Goal: Task Accomplishment & Management: Complete application form

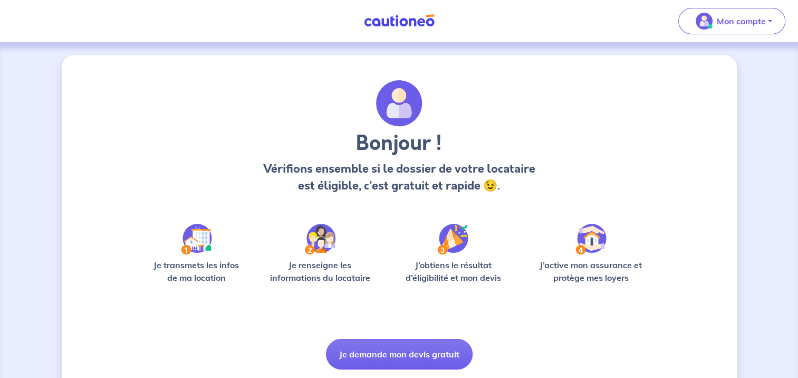
click at [415, 25] on img at bounding box center [399, 20] width 79 height 13
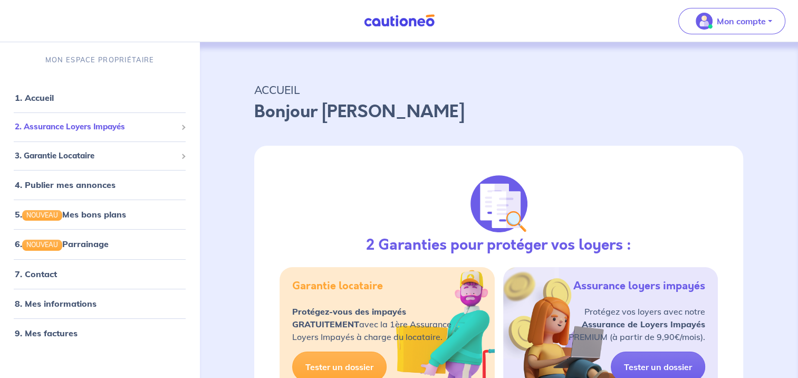
click at [63, 124] on span "2. Assurance Loyers Impayés" at bounding box center [96, 127] width 162 height 12
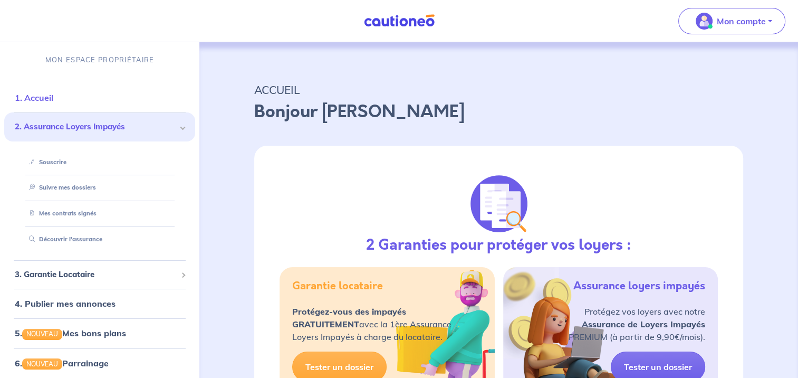
click at [46, 101] on link "1. Accueil" at bounding box center [34, 97] width 39 height 11
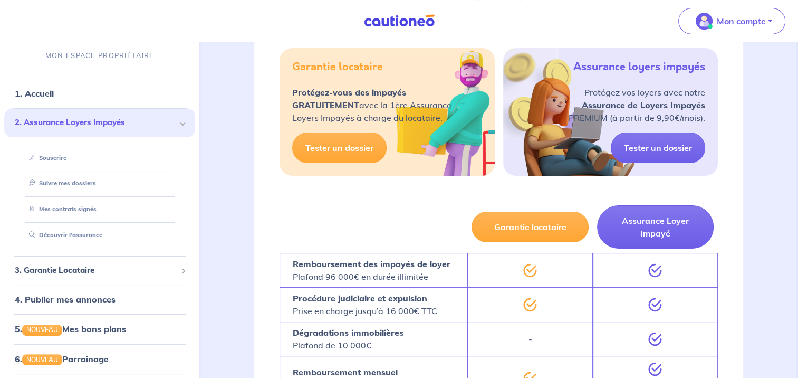
scroll to position [213, 0]
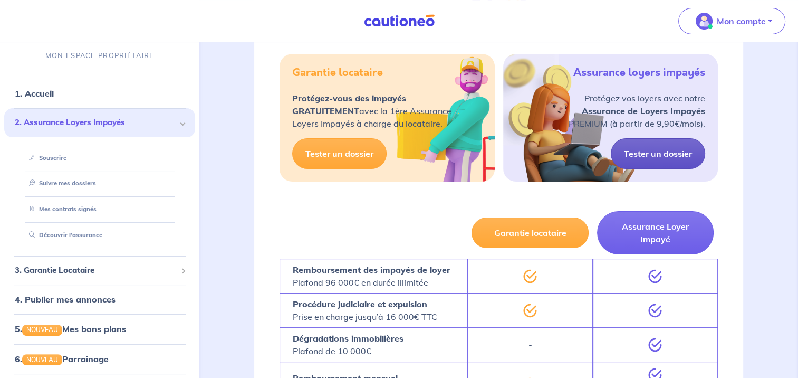
click at [646, 153] on link "Tester un dossier" at bounding box center [658, 153] width 94 height 31
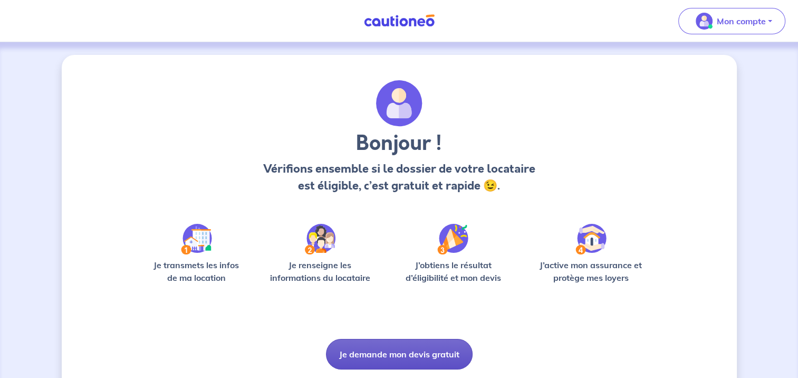
click at [417, 345] on button "Je demande mon devis gratuit" at bounding box center [399, 354] width 147 height 31
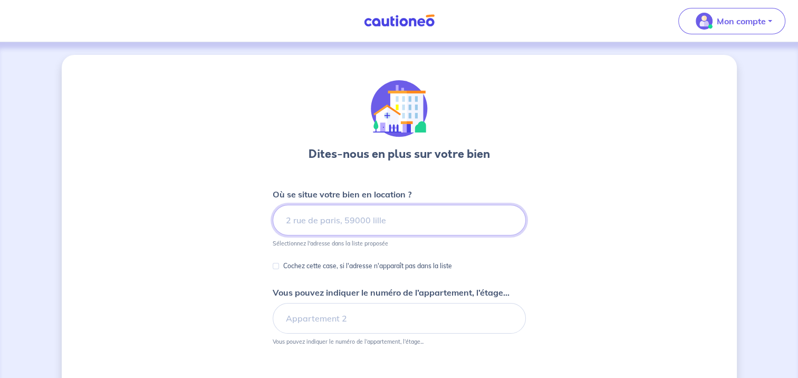
click at [370, 224] on input at bounding box center [399, 220] width 253 height 31
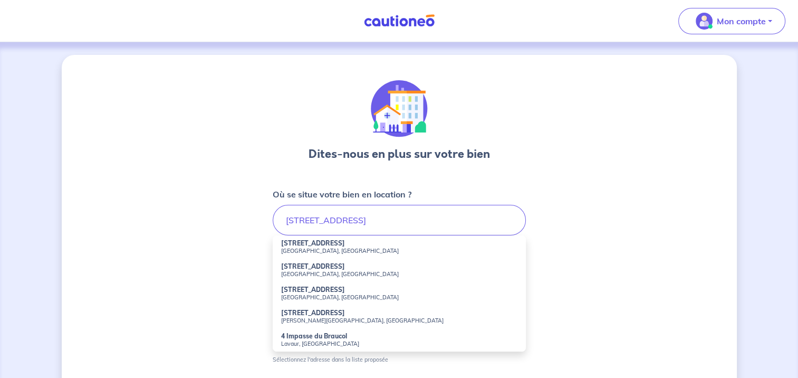
click at [304, 291] on strong "[STREET_ADDRESS]" at bounding box center [313, 289] width 64 height 8
type input "[STREET_ADDRESS]"
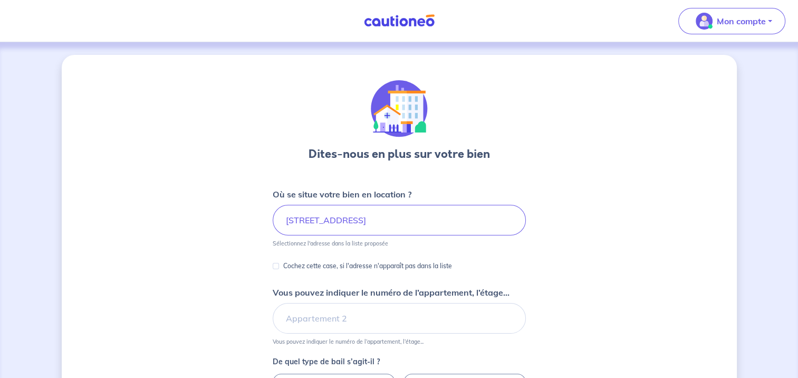
click at [228, 276] on div "Dites-nous en plus sur votre bien Où se situe votre bien en location ? [STREET_…" at bounding box center [399, 331] width 675 height 553
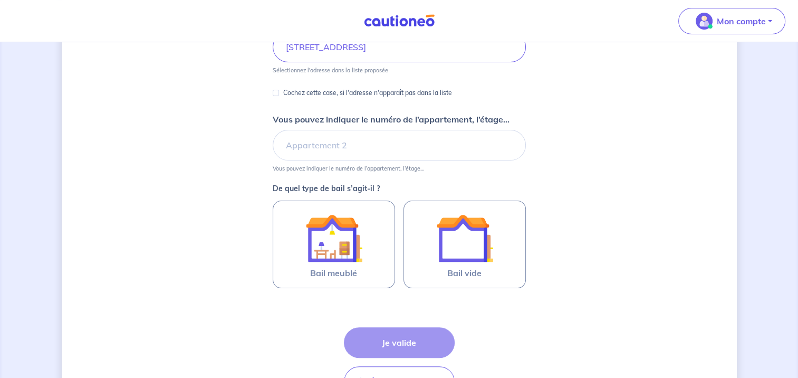
scroll to position [190, 0]
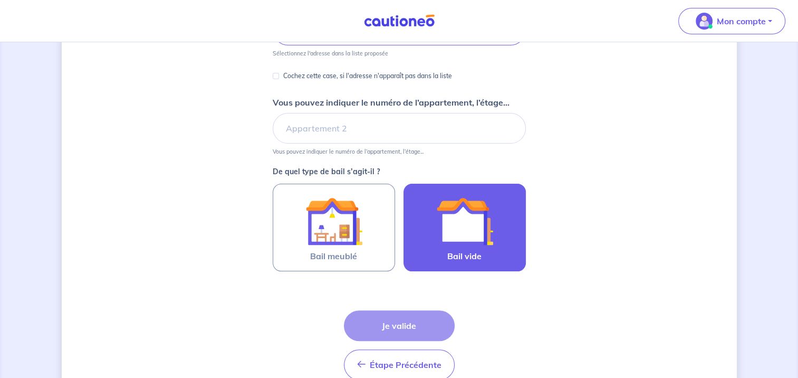
click at [457, 238] on img at bounding box center [464, 221] width 57 height 57
click at [0, 0] on input "Bail vide" at bounding box center [0, 0] width 0 height 0
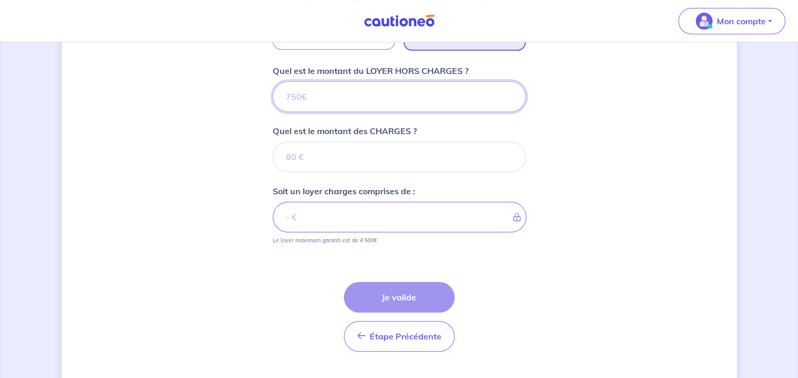
scroll to position [434, 0]
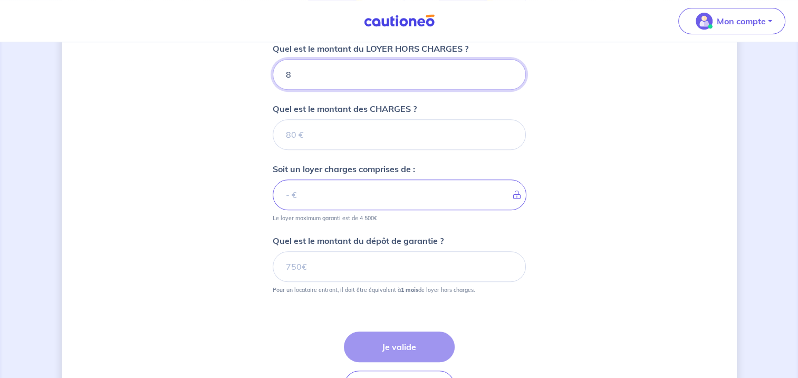
type input "87"
type input "870"
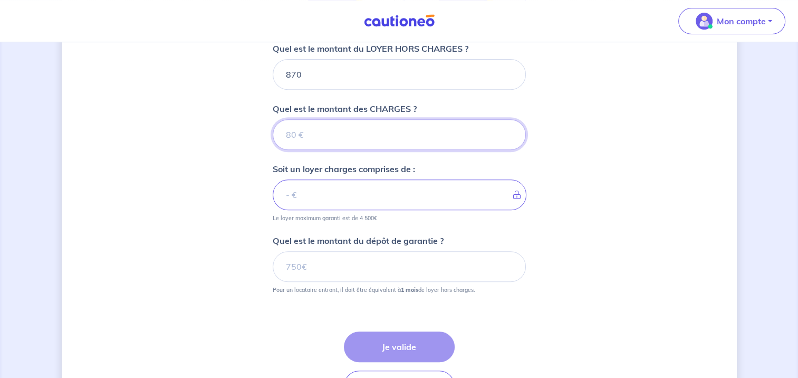
click at [304, 129] on input "Quel est le montant des CHARGES ?" at bounding box center [399, 134] width 253 height 31
type input "30"
type input "900"
type input "30"
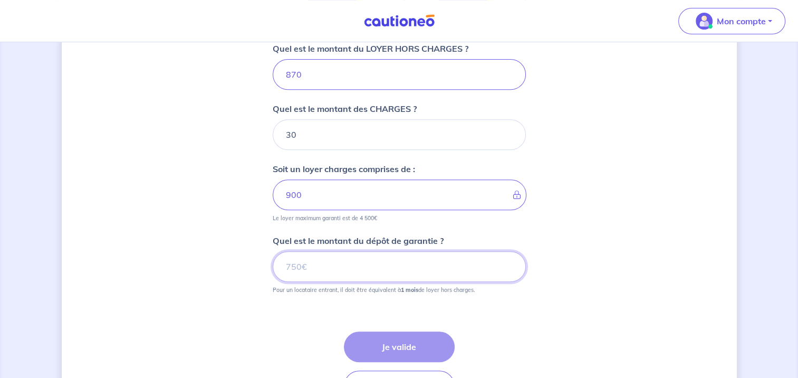
click at [328, 264] on input "Quel est le montant du dépôt de garantie ?" at bounding box center [399, 266] width 253 height 31
drag, startPoint x: 328, startPoint y: 264, endPoint x: 286, endPoint y: 265, distance: 42.2
click at [286, 265] on input "Quel est le montant du dépôt de garantie ?" at bounding box center [399, 266] width 253 height 31
drag, startPoint x: 286, startPoint y: 265, endPoint x: 360, endPoint y: 255, distance: 74.5
click at [360, 255] on input "Quel est le montant du dépôt de garantie ?" at bounding box center [399, 266] width 253 height 31
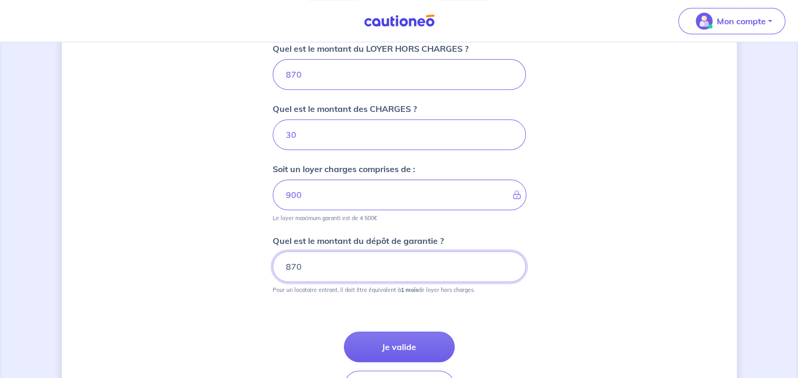
type input "870"
click at [277, 306] on div "Étape Précédente Précédent Je valide Je valide" at bounding box center [399, 353] width 253 height 95
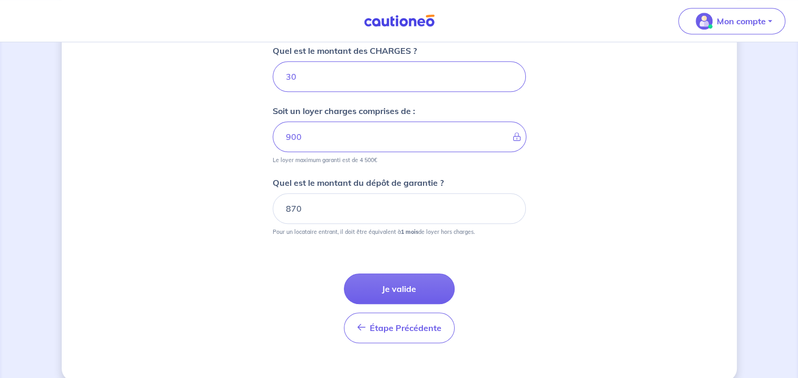
scroll to position [497, 0]
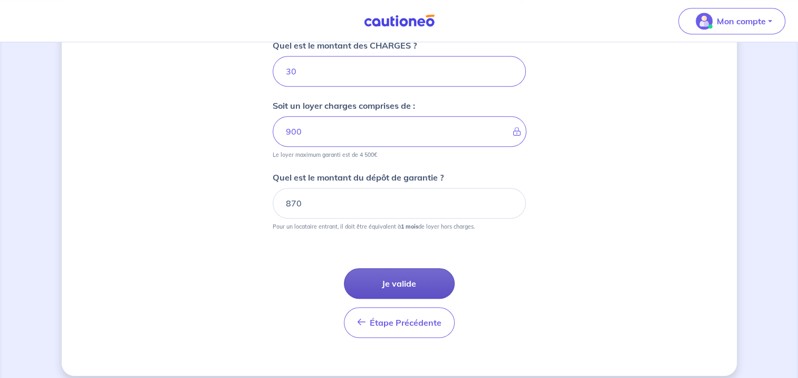
click at [428, 271] on button "Je valide" at bounding box center [399, 283] width 111 height 31
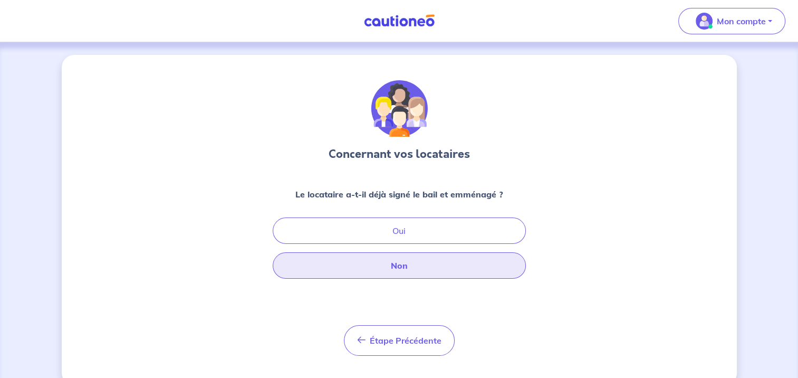
click at [387, 262] on button "Non" at bounding box center [399, 265] width 253 height 26
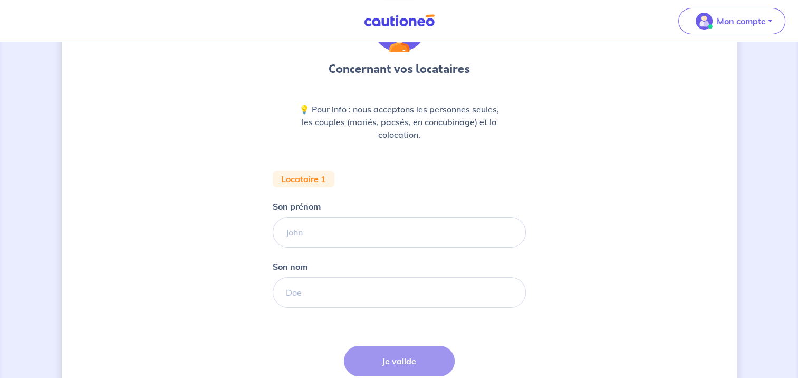
scroll to position [172, 0]
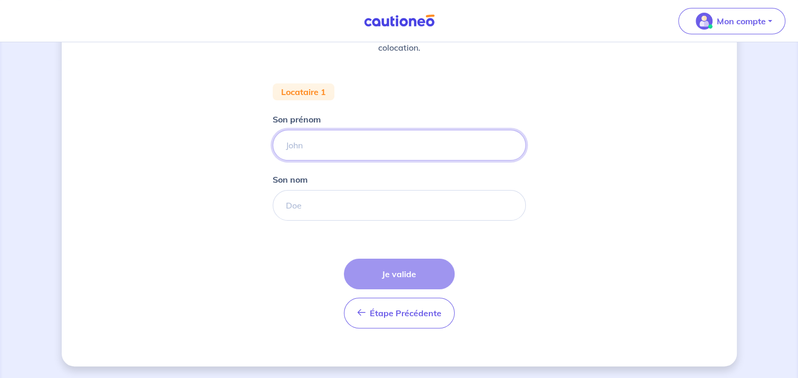
click at [333, 136] on input "Son prénom" at bounding box center [399, 145] width 253 height 31
type input "[PERSON_NAME]"
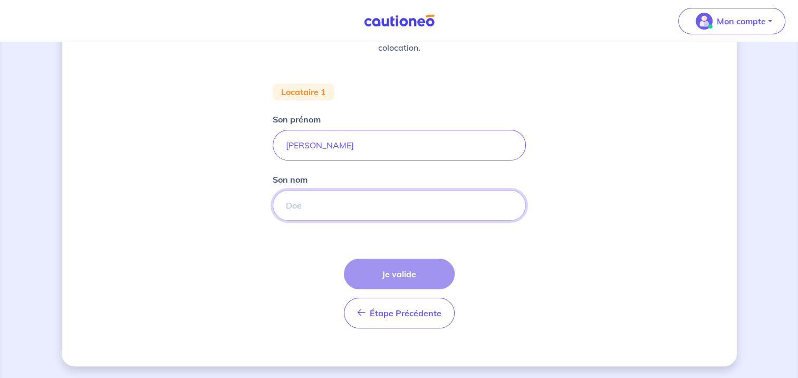
click at [319, 192] on input "Son nom" at bounding box center [399, 205] width 253 height 31
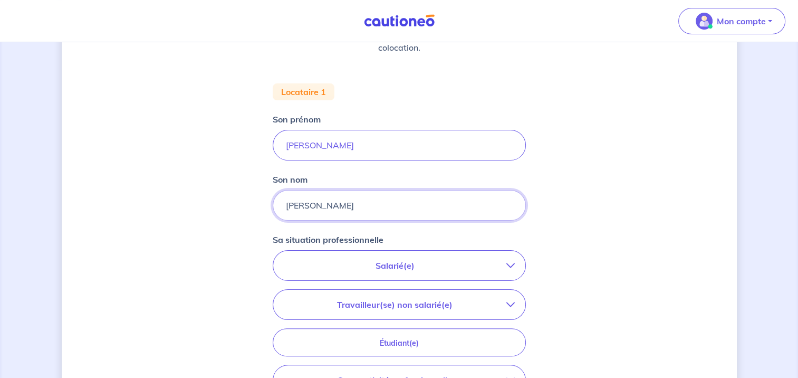
type input "[PERSON_NAME]"
click at [177, 175] on div "Concernant vos locataires 💡 Pour info : nous acceptons les personnes seules, le…" at bounding box center [399, 216] width 675 height 666
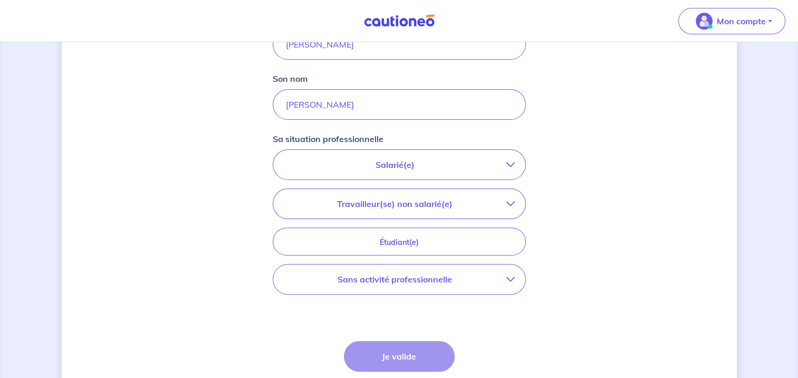
scroll to position [277, 0]
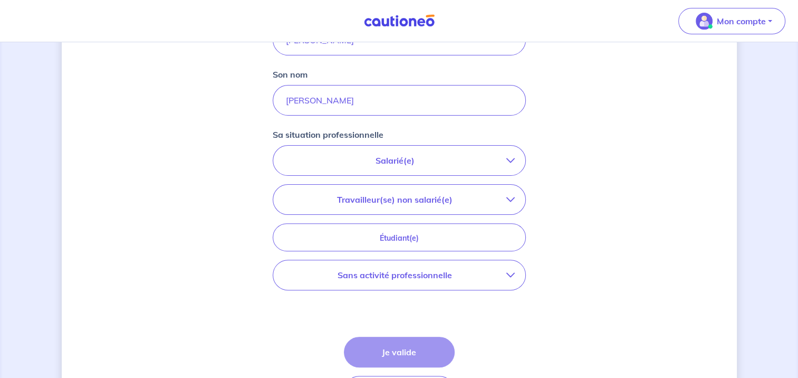
click at [367, 149] on button "Salarié(e)" at bounding box center [399, 161] width 252 height 30
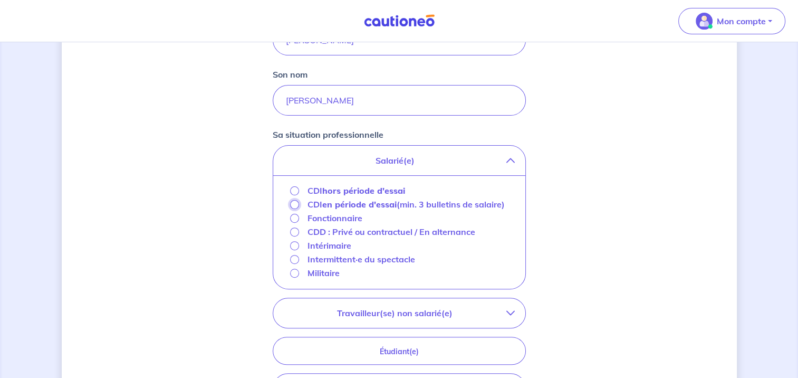
click at [296, 203] on input "CDI en période d'essai (min. 3 bulletins de salaire)" at bounding box center [294, 204] width 9 height 9
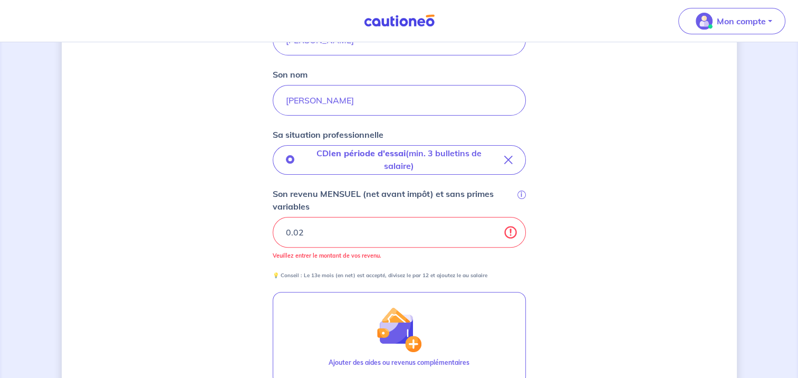
type input "0.03"
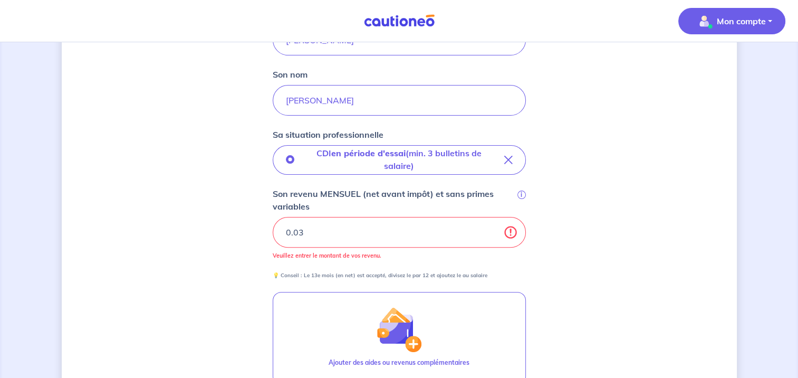
click at [704, 19] on img "button" at bounding box center [704, 21] width 17 height 17
click at [393, 19] on img at bounding box center [399, 20] width 79 height 13
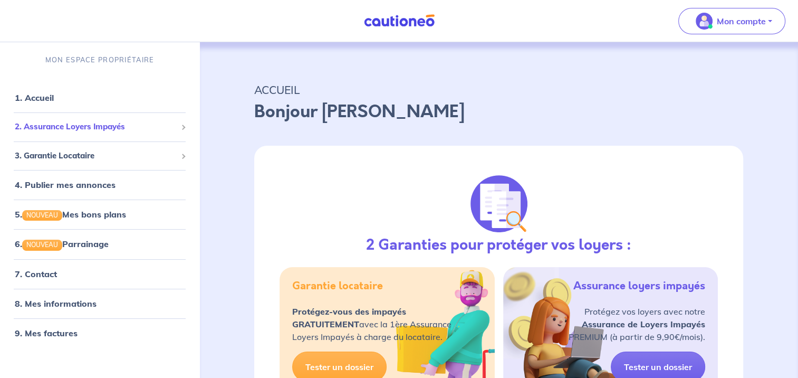
click at [61, 133] on div "2. Assurance Loyers Impayés" at bounding box center [99, 127] width 191 height 21
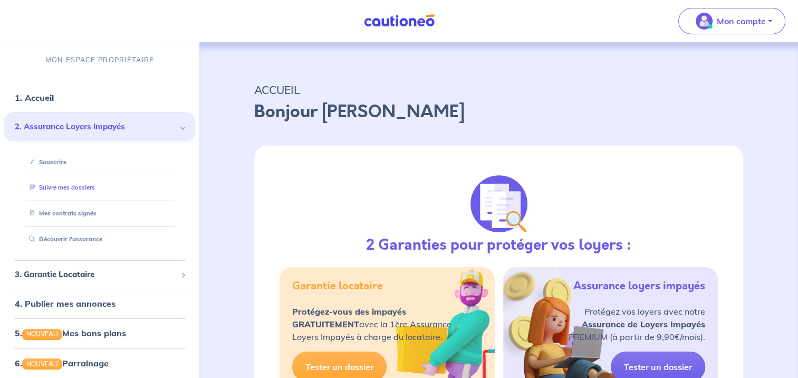
click at [59, 184] on link "Suivre mes dossiers" at bounding box center [60, 187] width 70 height 7
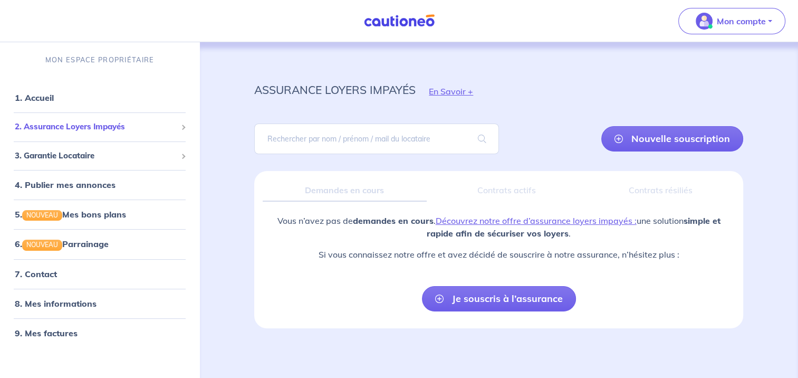
click at [98, 133] on div "2. Assurance Loyers Impayés" at bounding box center [99, 127] width 191 height 21
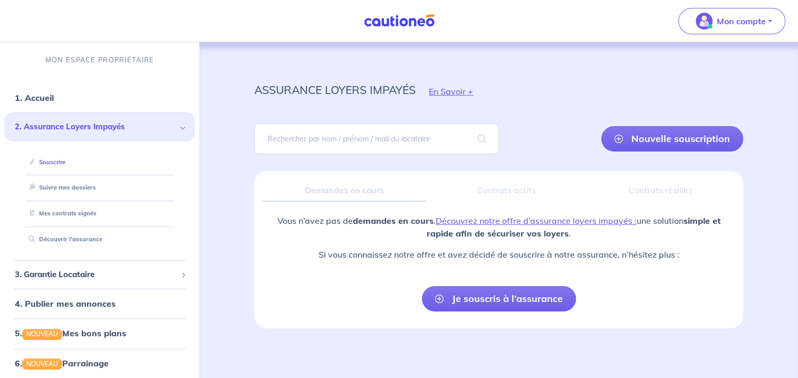
click at [51, 164] on link "Souscrire" at bounding box center [45, 161] width 41 height 7
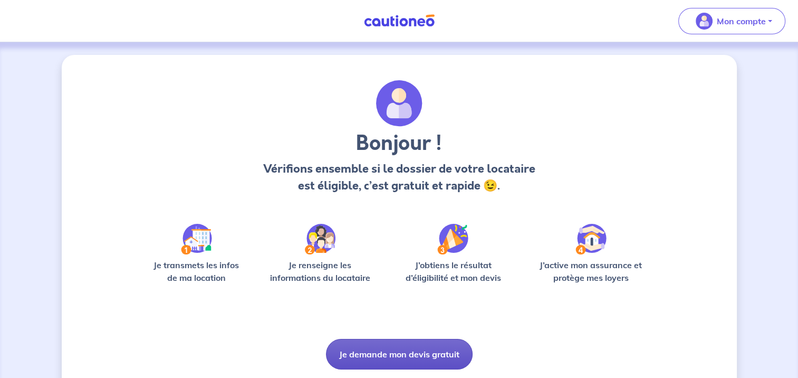
click at [390, 353] on button "Je demande mon devis gratuit" at bounding box center [399, 354] width 147 height 31
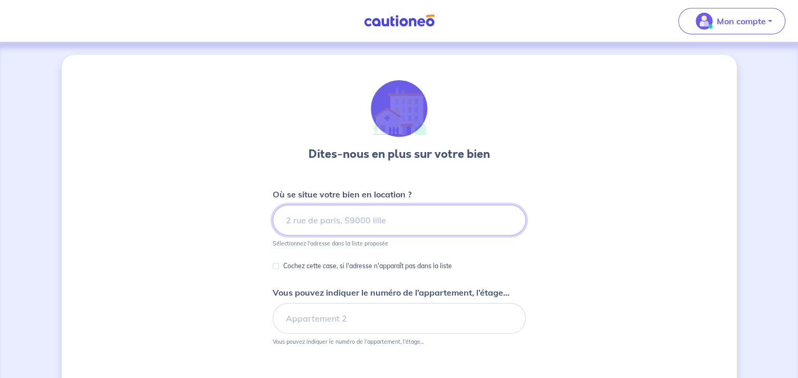
click at [348, 215] on input at bounding box center [399, 220] width 253 height 31
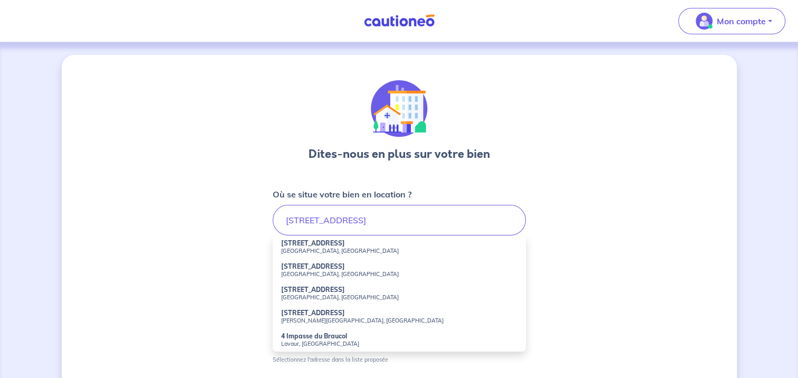
click at [313, 292] on strong "[STREET_ADDRESS]" at bounding box center [313, 289] width 64 height 8
type input "[STREET_ADDRESS]"
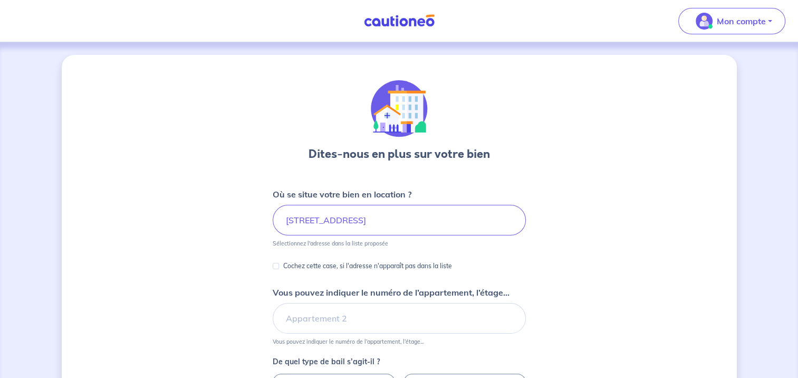
click at [211, 252] on div "Dites-nous en plus sur votre bien Où se situe votre bien en location ? [STREET_…" at bounding box center [399, 331] width 675 height 553
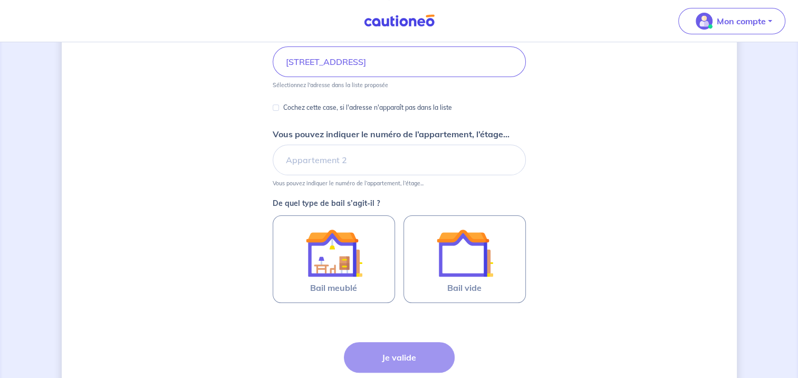
scroll to position [157, 0]
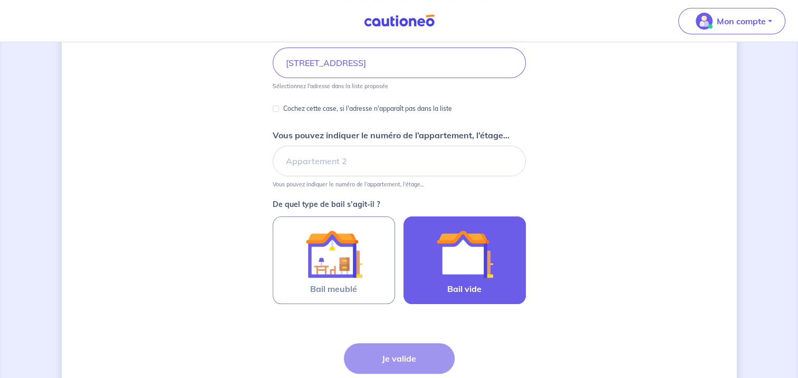
click at [459, 277] on img at bounding box center [464, 253] width 57 height 57
click at [0, 0] on input "Bail vide" at bounding box center [0, 0] width 0 height 0
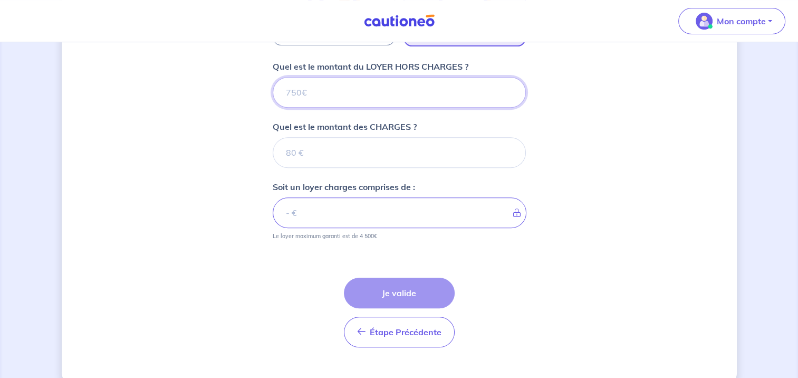
scroll to position [434, 0]
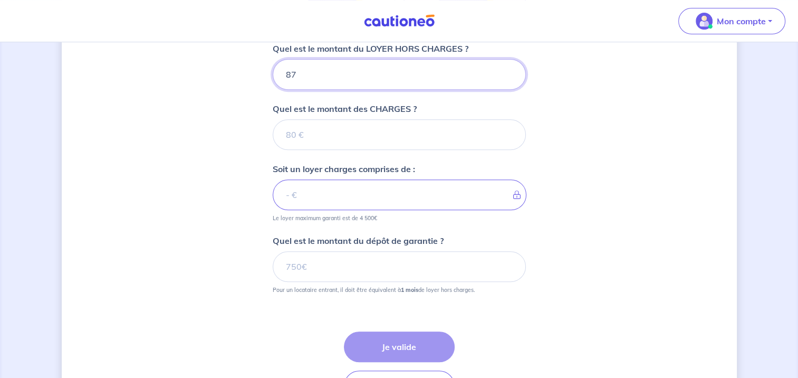
type input "870"
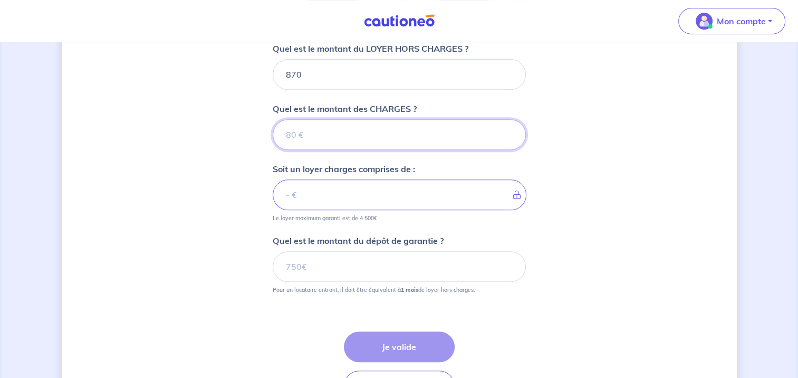
click at [291, 129] on input "Quel est le montant des CHARGES ?" at bounding box center [399, 134] width 253 height 31
type input "30"
type input "900"
type input "30"
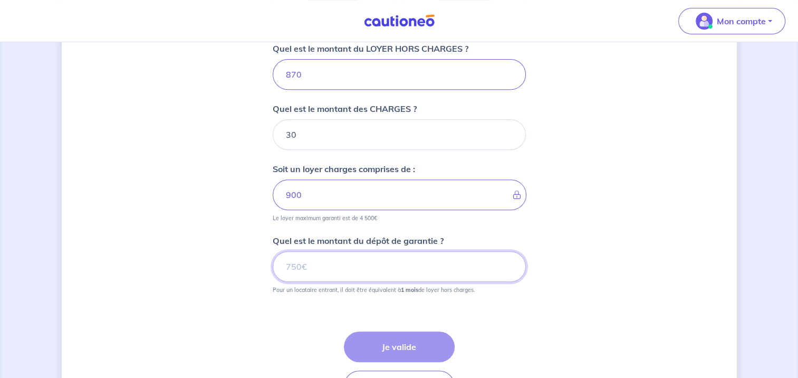
click at [305, 266] on input "Quel est le montant du dépôt de garantie ?" at bounding box center [399, 266] width 253 height 31
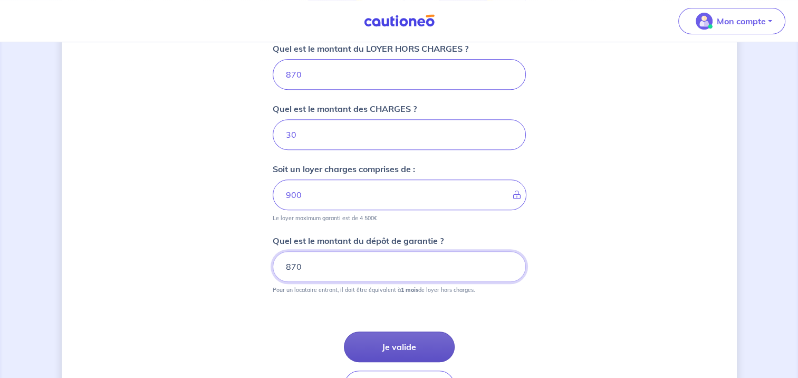
type input "870"
click at [394, 343] on button "Je valide" at bounding box center [399, 346] width 111 height 31
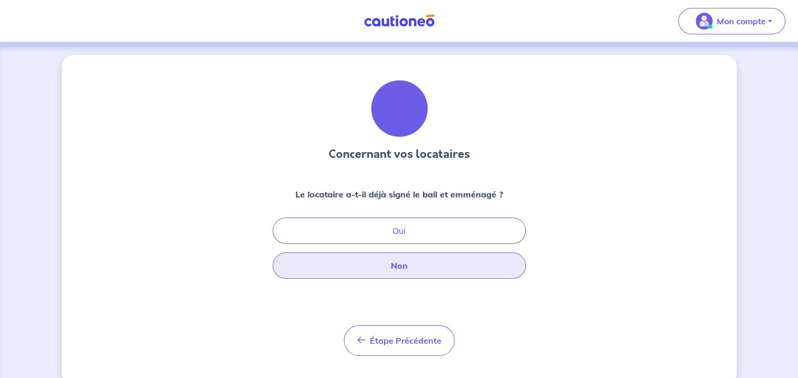
click at [406, 266] on button "Non" at bounding box center [399, 265] width 253 height 26
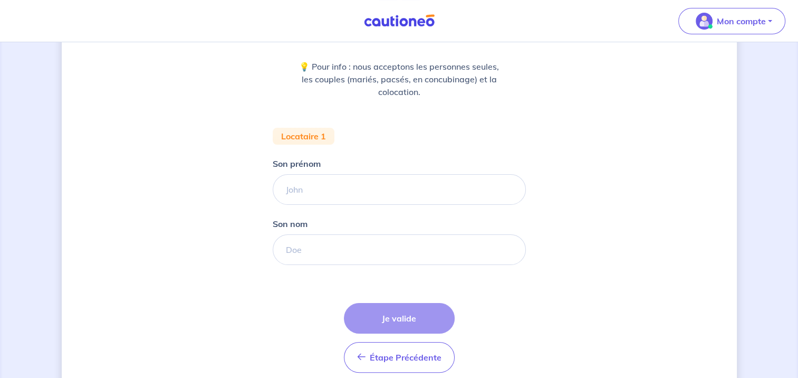
scroll to position [172, 0]
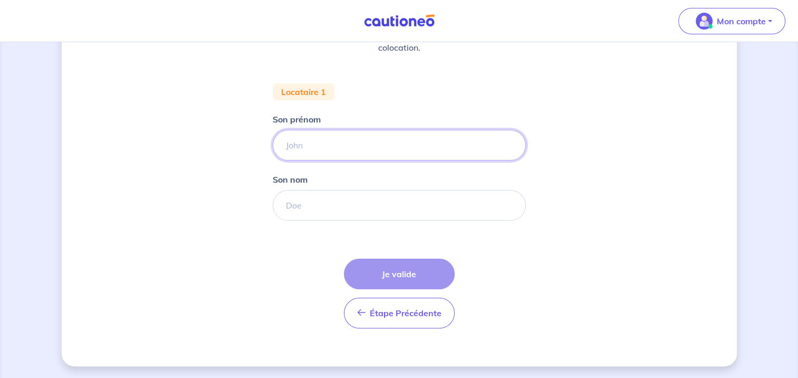
click at [318, 139] on input "Son prénom" at bounding box center [399, 145] width 253 height 31
type input "[PERSON_NAME]"
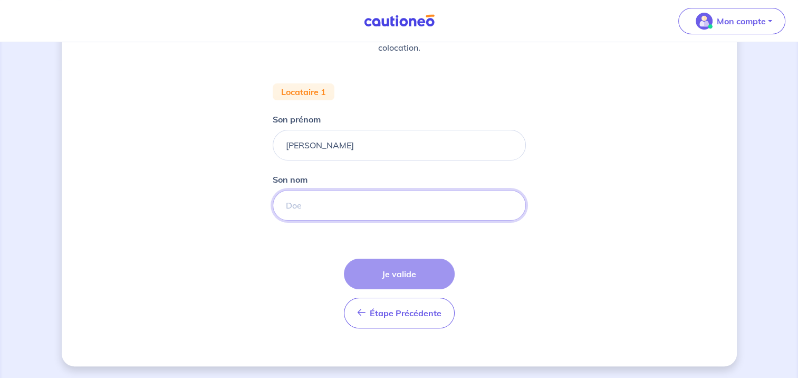
type input "[PERSON_NAME]"
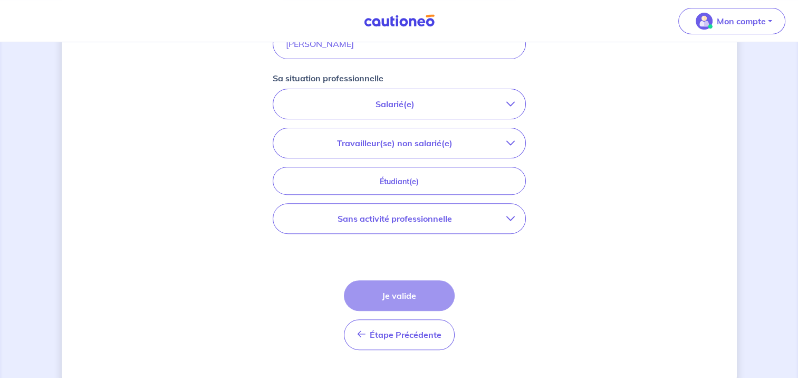
scroll to position [329, 0]
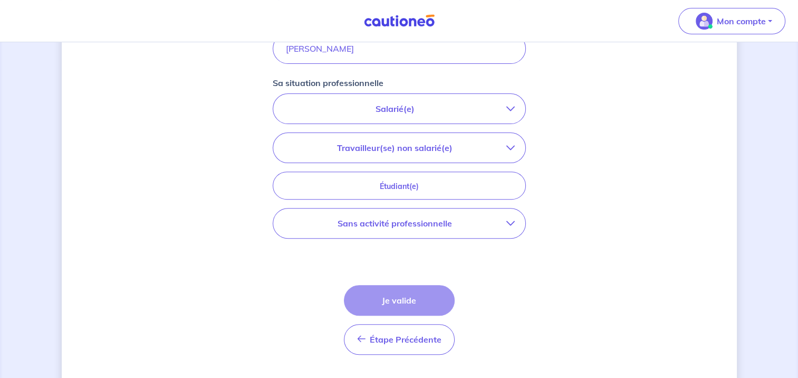
click at [437, 110] on p "Salarié(e)" at bounding box center [395, 108] width 223 height 13
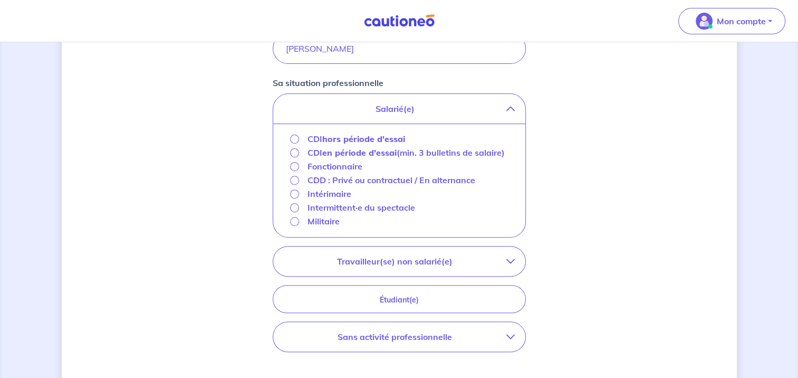
click at [345, 138] on strong "hors période d'essai" at bounding box center [363, 138] width 83 height 11
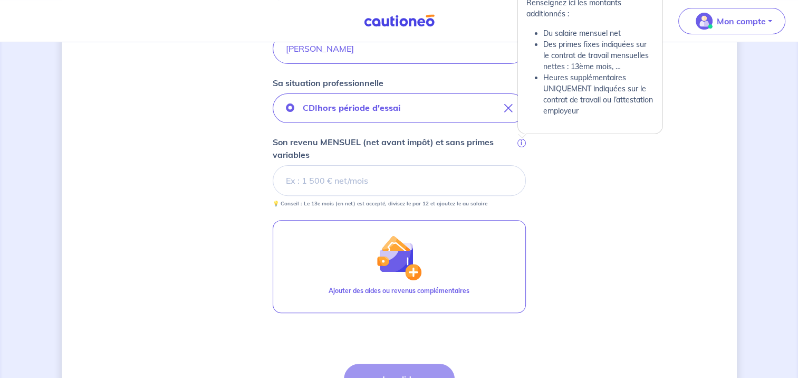
click at [521, 143] on span "i" at bounding box center [521, 143] width 8 height 8
click at [521, 165] on input "Son revenu MENSUEL (net avant impôt) et sans primes variables i" at bounding box center [399, 180] width 253 height 31
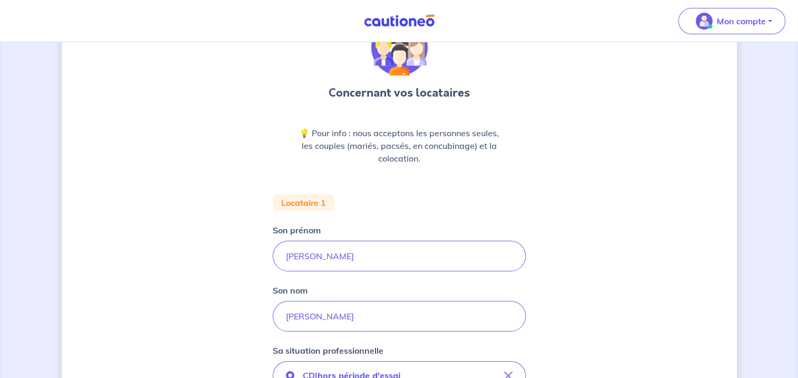
scroll to position [0, 0]
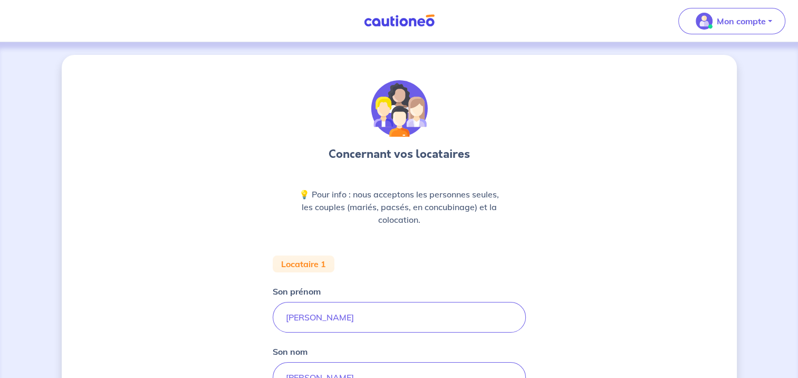
click at [391, 26] on img at bounding box center [399, 20] width 79 height 13
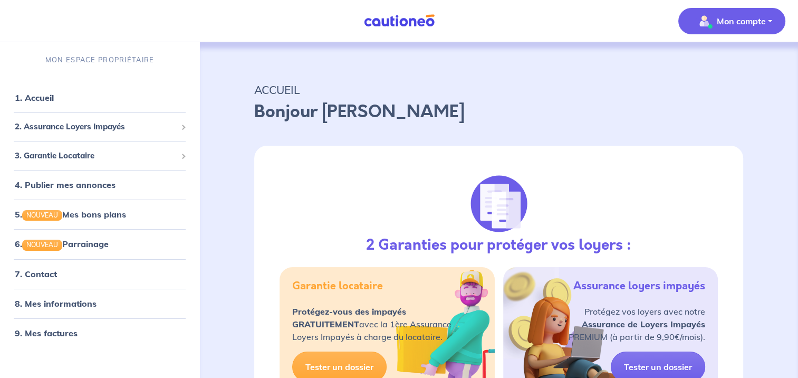
click at [720, 21] on p "Mon compte" at bounding box center [741, 21] width 49 height 13
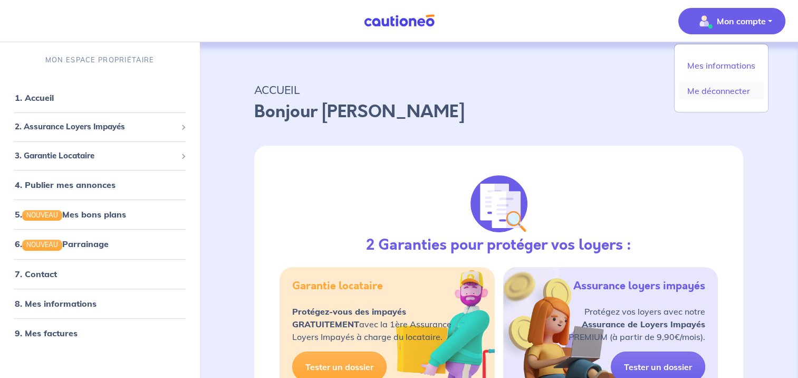
click at [714, 98] on link "Me déconnecter" at bounding box center [721, 90] width 85 height 17
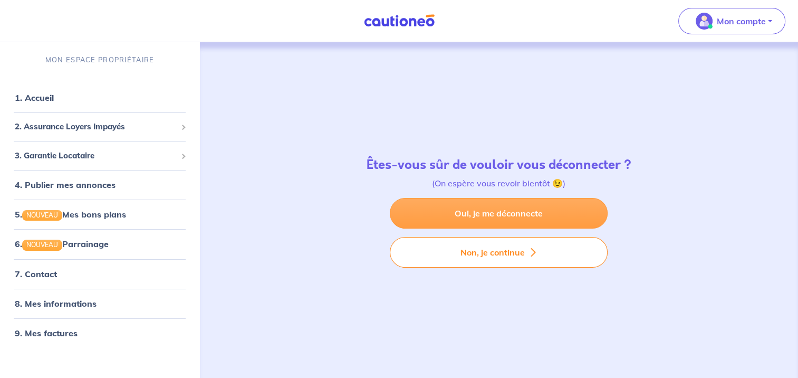
click at [486, 218] on link "Oui, je me déconnecte" at bounding box center [499, 213] width 218 height 31
